Goal: Use online tool/utility

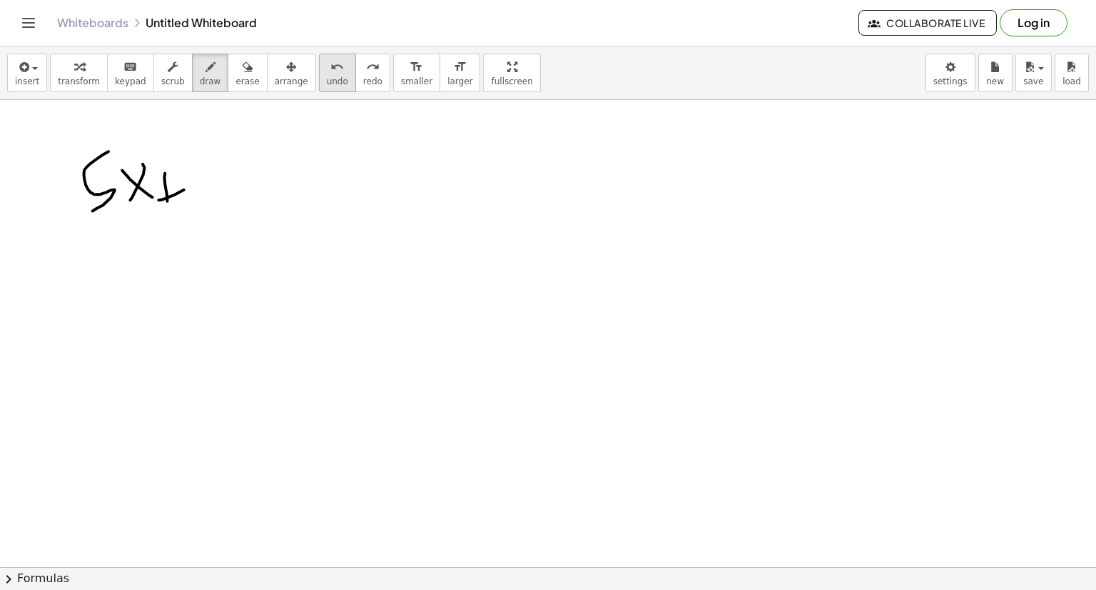
click at [319, 56] on button "undo undo" at bounding box center [337, 73] width 37 height 39
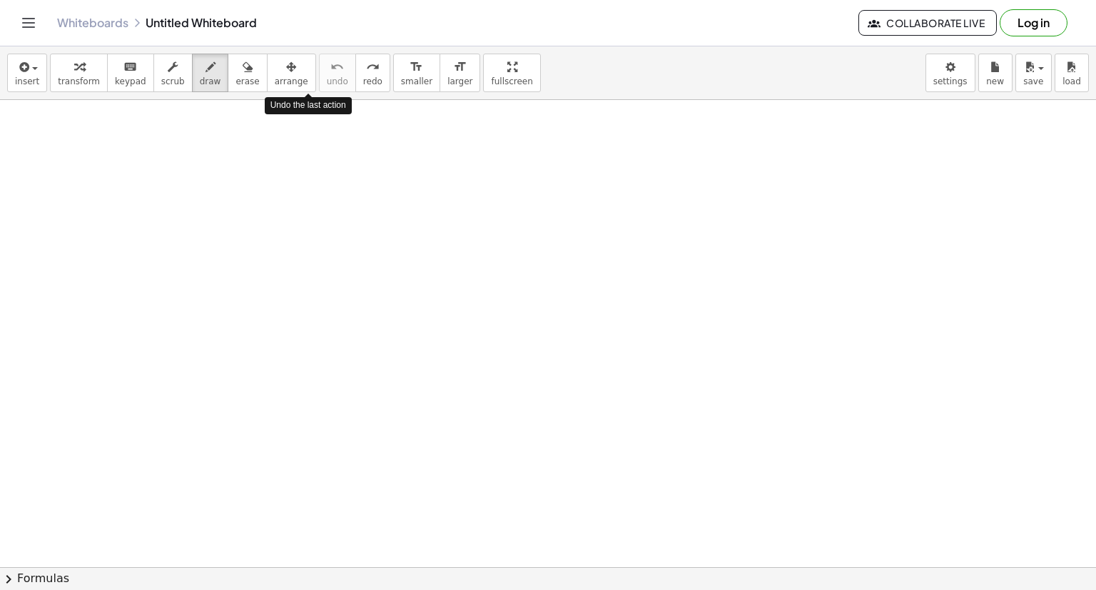
drag, startPoint x: 306, startPoint y: 56, endPoint x: 310, endPoint y: 197, distance: 141.4
click at [310, 197] on div "insert select one: Math Expression Function Text Youtube Video Graphing Geometr…" at bounding box center [548, 317] width 1096 height 543
drag, startPoint x: 165, startPoint y: 154, endPoint x: 122, endPoint y: 184, distance: 52.3
click at [122, 184] on div at bounding box center [548, 567] width 1096 height 934
click at [327, 81] on span "undo" at bounding box center [337, 81] width 21 height 10
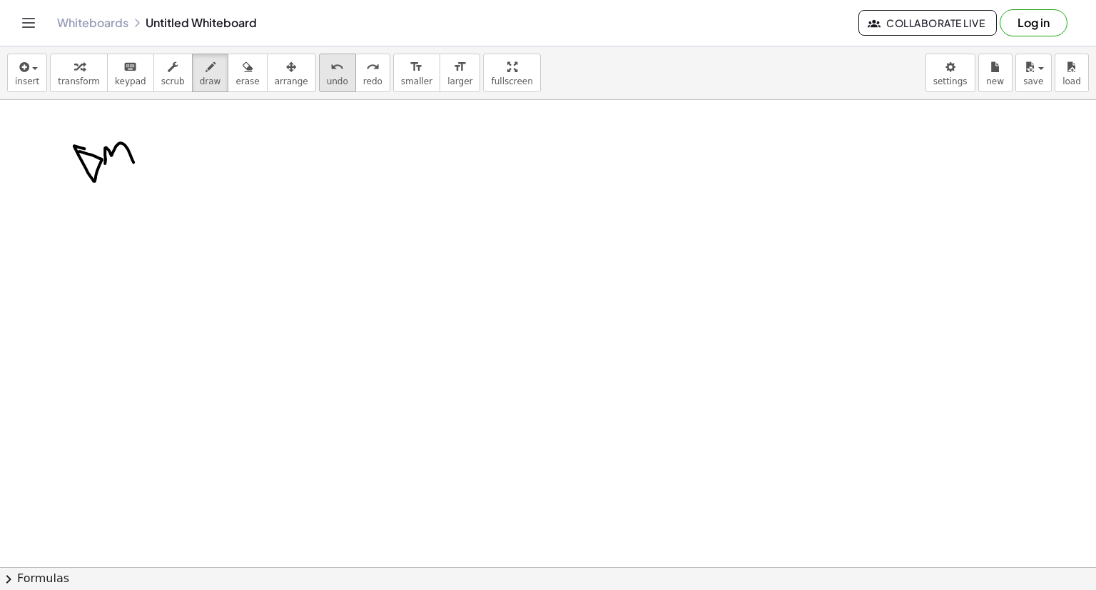
click at [327, 81] on span "undo" at bounding box center [337, 81] width 21 height 10
click at [109, 151] on div at bounding box center [548, 567] width 1096 height 934
drag, startPoint x: 148, startPoint y: 150, endPoint x: 163, endPoint y: 149, distance: 14.3
click at [163, 149] on div at bounding box center [548, 567] width 1096 height 934
drag, startPoint x: 183, startPoint y: 154, endPoint x: 163, endPoint y: 178, distance: 30.9
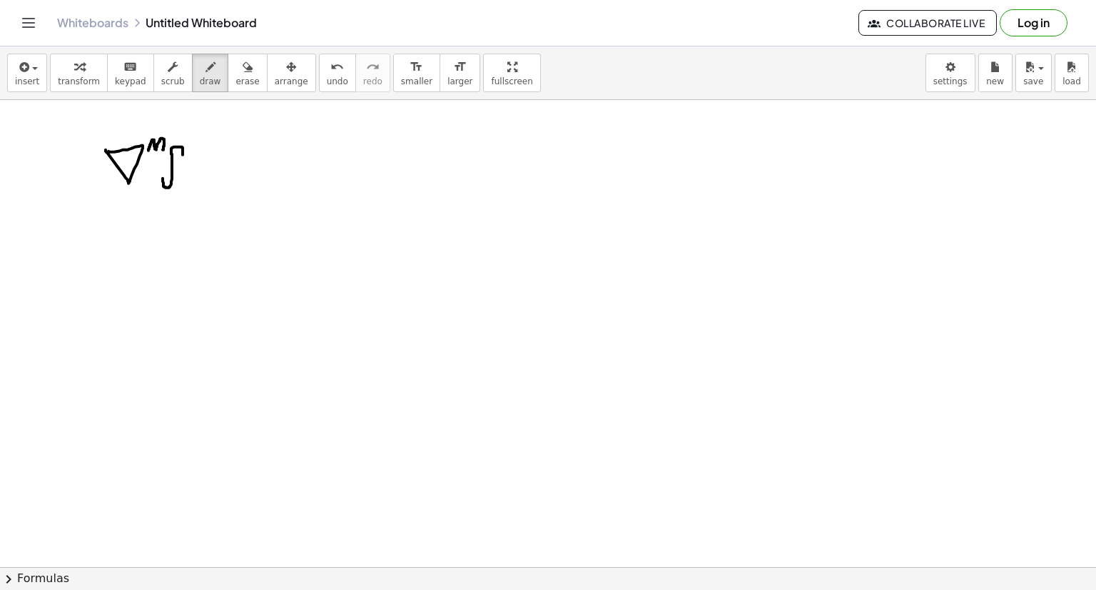
click at [163, 178] on div at bounding box center [548, 567] width 1096 height 934
drag, startPoint x: 166, startPoint y: 166, endPoint x: 179, endPoint y: 171, distance: 14.2
click at [179, 171] on div at bounding box center [548, 567] width 1096 height 934
drag, startPoint x: 196, startPoint y: 166, endPoint x: 209, endPoint y: 168, distance: 13.0
click at [209, 168] on div at bounding box center [548, 567] width 1096 height 934
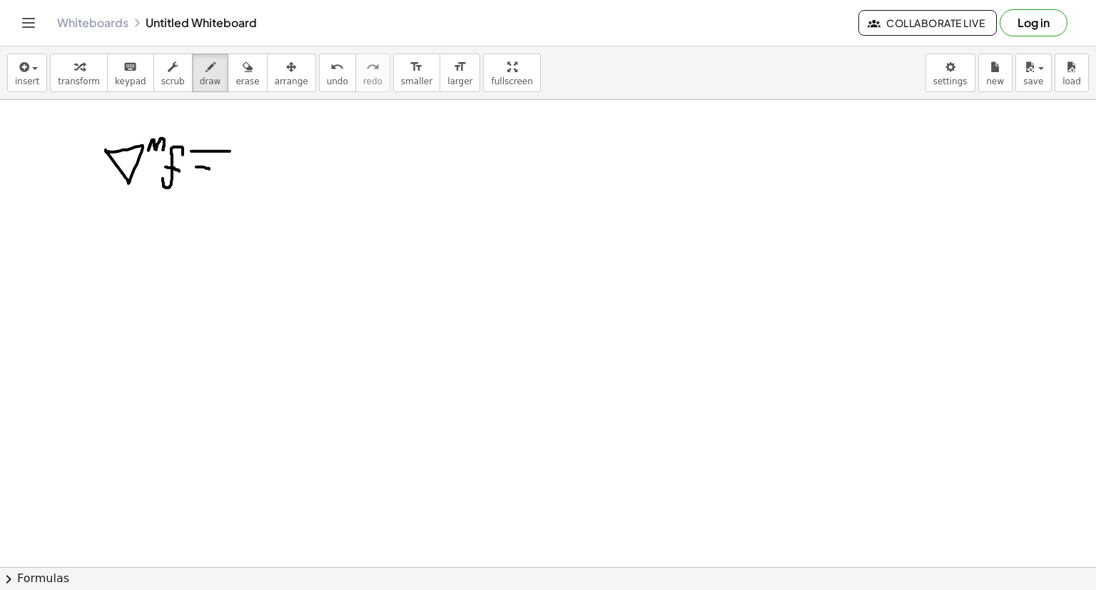
drag, startPoint x: 191, startPoint y: 151, endPoint x: 230, endPoint y: 151, distance: 38.5
click at [230, 151] on div at bounding box center [548, 567] width 1096 height 934
